Goal: Book appointment/travel/reservation

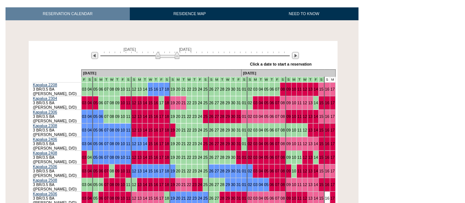
scroll to position [112, 0]
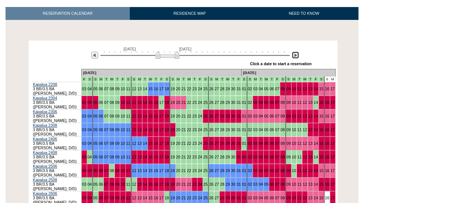
click at [295, 55] on img at bounding box center [295, 54] width 7 height 7
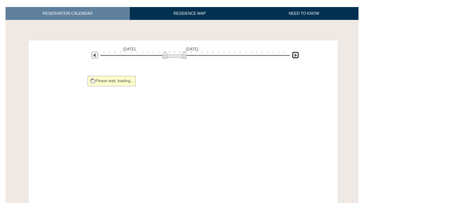
click at [295, 55] on img at bounding box center [295, 54] width 7 height 7
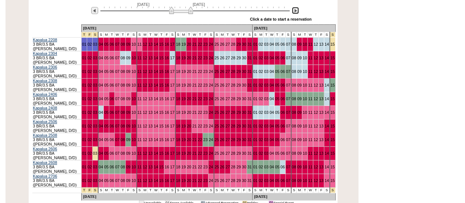
scroll to position [0, 0]
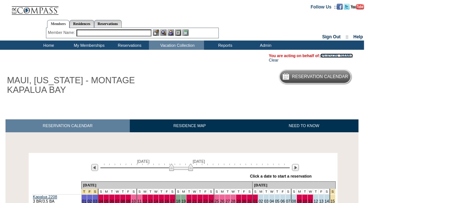
click at [333, 56] on link "[PERSON_NAME]" at bounding box center [336, 55] width 33 height 4
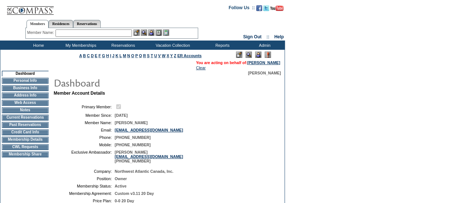
click at [16, 150] on td "CWL Requests" at bounding box center [25, 147] width 47 height 6
